Goal: Check status

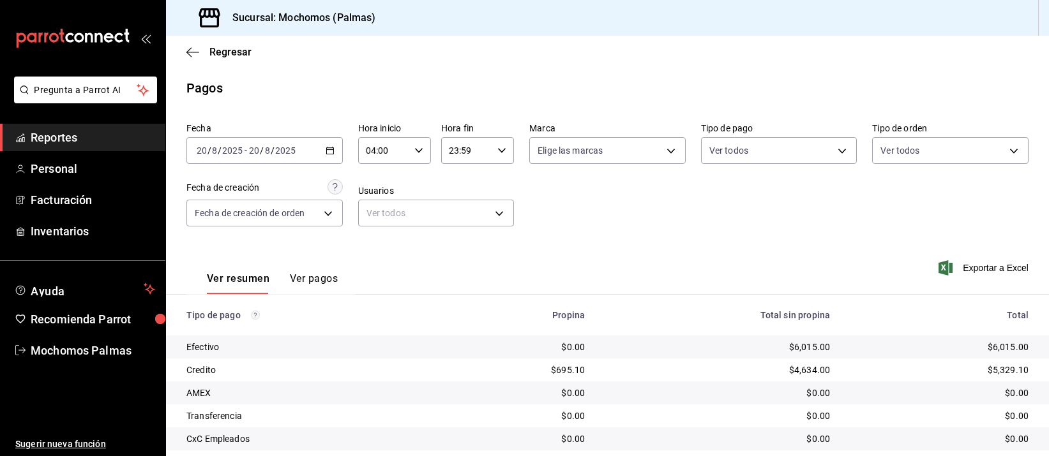
scroll to position [130, 0]
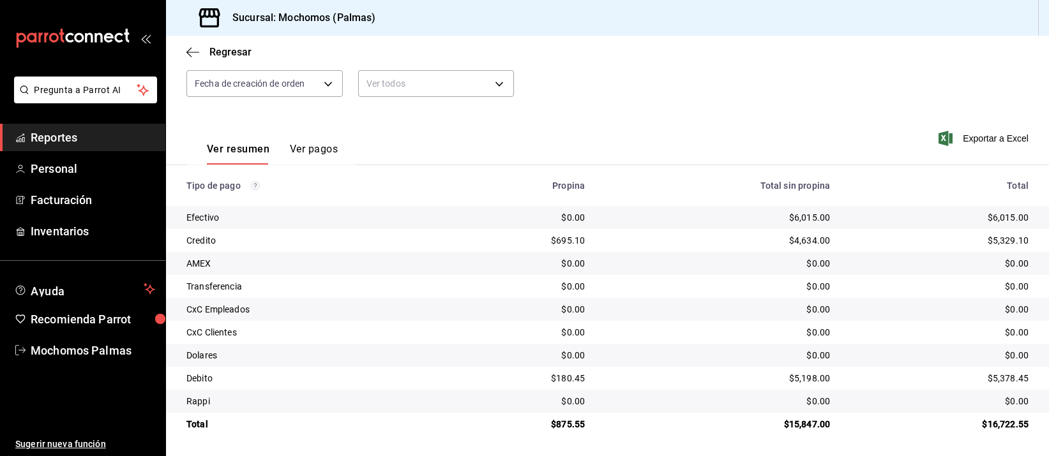
drag, startPoint x: 0, startPoint y: 0, endPoint x: 583, endPoint y: 51, distance: 584.9
click at [582, 51] on div "Regresar" at bounding box center [607, 52] width 883 height 33
click at [677, 149] on div "Ver resumen Ver pagos Exportar a Excel" at bounding box center [607, 146] width 883 height 68
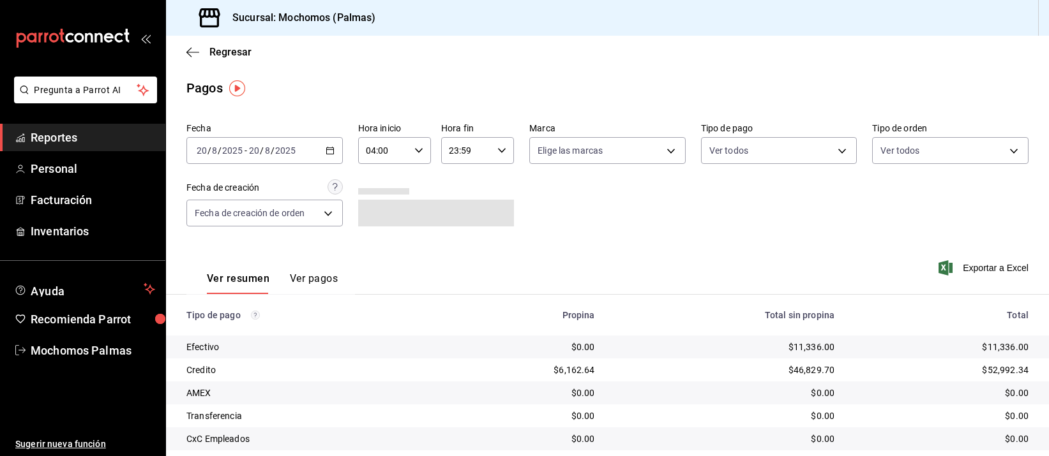
click at [329, 147] on icon "button" at bounding box center [329, 150] width 9 height 9
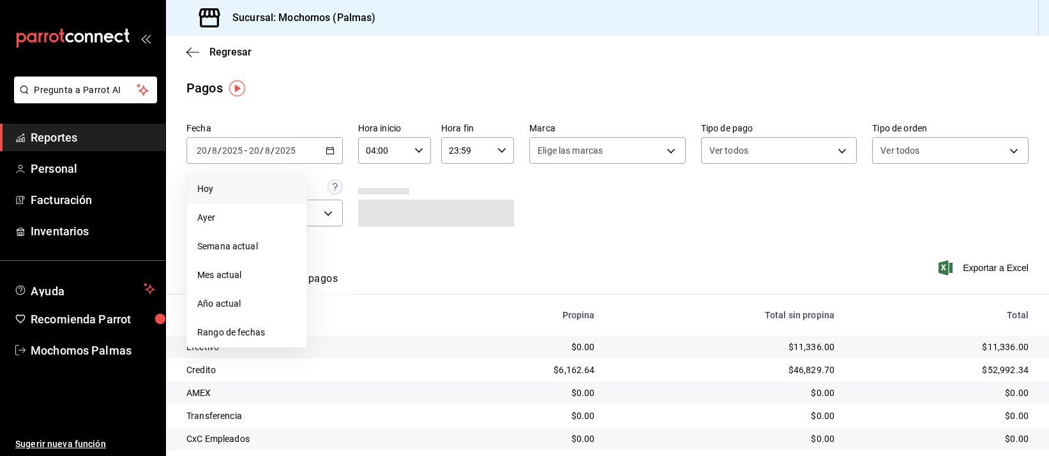
click at [246, 186] on span "Hoy" at bounding box center [246, 189] width 99 height 13
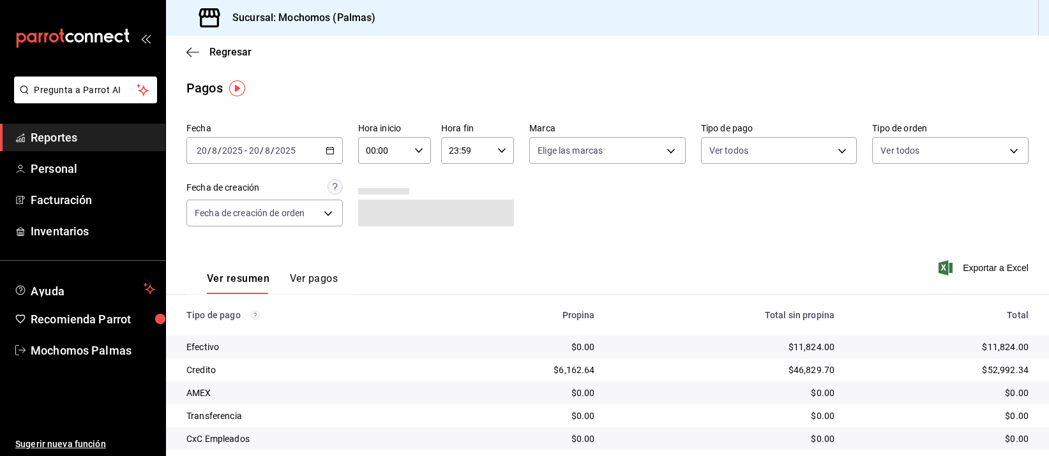
click at [417, 147] on icon "button" at bounding box center [418, 150] width 9 height 9
click at [371, 226] on span "04" at bounding box center [373, 226] width 15 height 10
type input "04:00"
click at [603, 228] on div at bounding box center [524, 228] width 1049 height 456
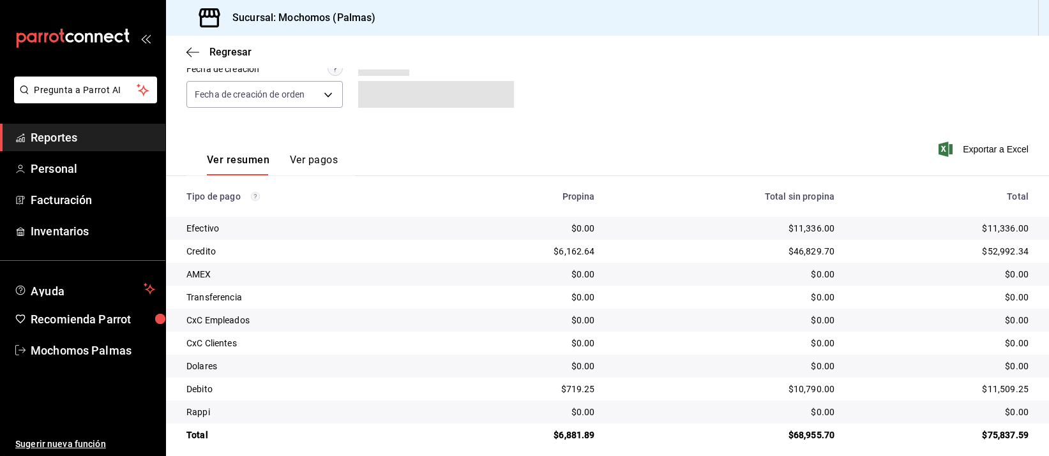
scroll to position [130, 0]
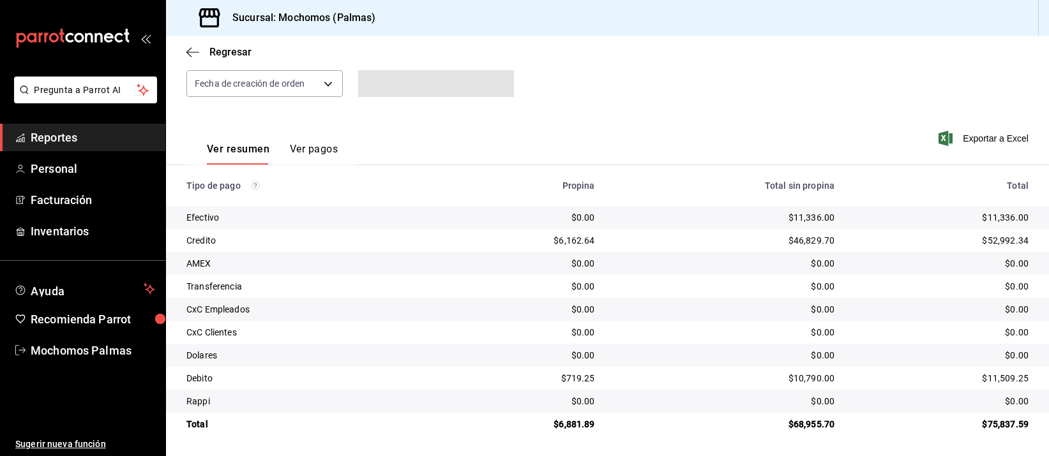
click at [657, 250] on td "$46,829.70" at bounding box center [725, 240] width 240 height 23
click at [661, 248] on td "$46,829.70" at bounding box center [725, 240] width 240 height 23
